Goal: Information Seeking & Learning: Learn about a topic

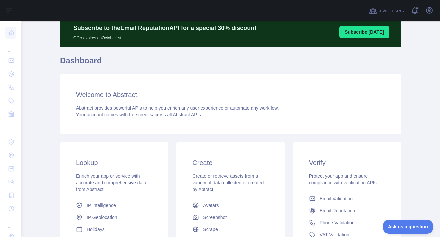
scroll to position [67, 0]
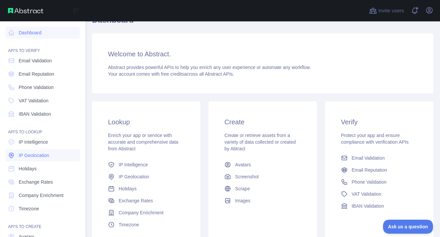
click at [41, 153] on span "IP Geolocation" at bounding box center [34, 155] width 31 height 7
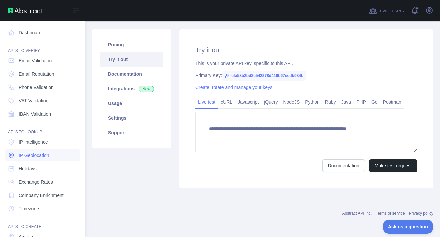
scroll to position [67, 0]
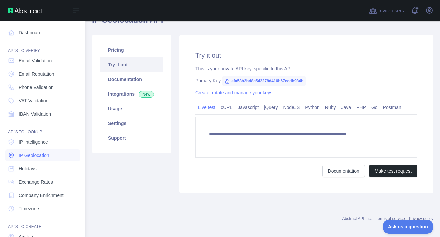
type textarea "**********"
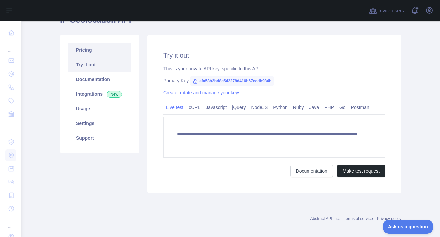
click at [86, 45] on link "Pricing" at bounding box center [99, 50] width 63 height 15
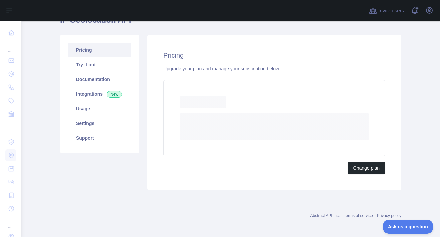
scroll to position [65, 0]
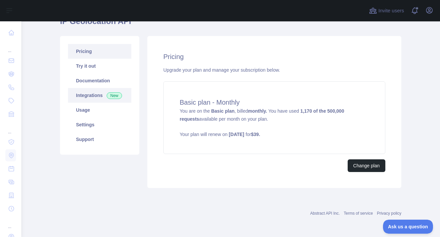
click at [92, 94] on link "Integrations New" at bounding box center [99, 95] width 63 height 15
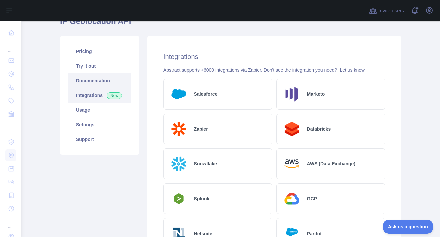
click at [90, 76] on link "Documentation" at bounding box center [99, 80] width 63 height 15
click at [89, 66] on link "Try it out" at bounding box center [99, 66] width 63 height 15
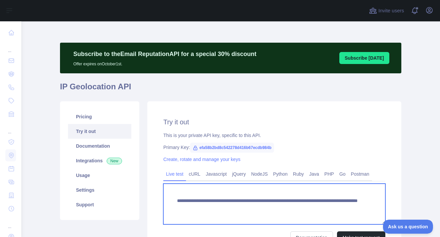
drag, startPoint x: 193, startPoint y: 210, endPoint x: 273, endPoint y: 207, distance: 80.1
click at [273, 207] on textarea "**********" at bounding box center [274, 204] width 222 height 41
